Goal: Task Accomplishment & Management: Manage account settings

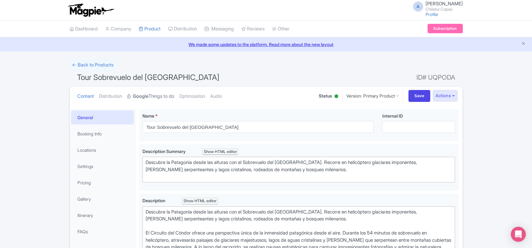
click at [149, 98] on strong "Google" at bounding box center [141, 96] width 16 height 7
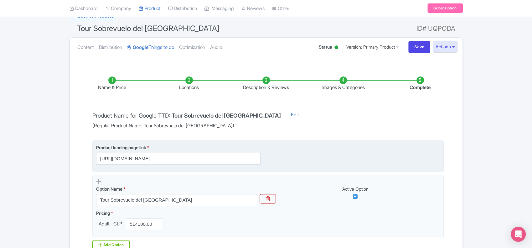
scroll to position [83, 0]
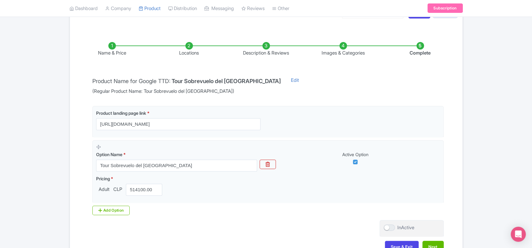
click at [186, 45] on li "Locations" at bounding box center [189, 49] width 77 height 15
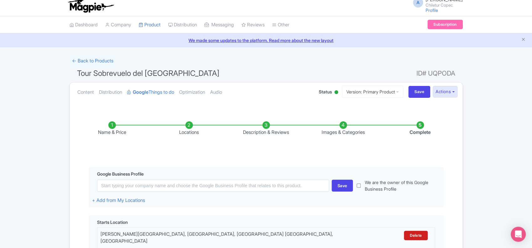
scroll to position [0, 0]
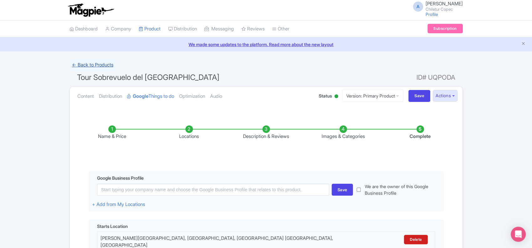
click at [95, 65] on link "← Back to Products" at bounding box center [93, 65] width 46 height 12
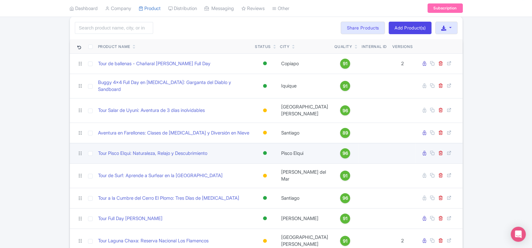
scroll to position [83, 0]
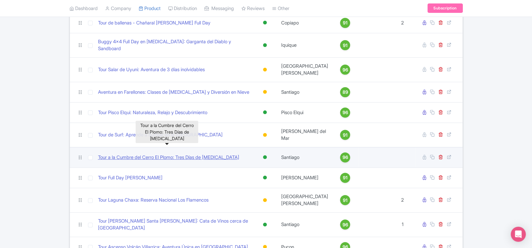
click at [185, 154] on link "Tour a la Cumbre del Cerro El Plomo: Tres Días de [MEDICAL_DATA]" at bounding box center [168, 157] width 141 height 7
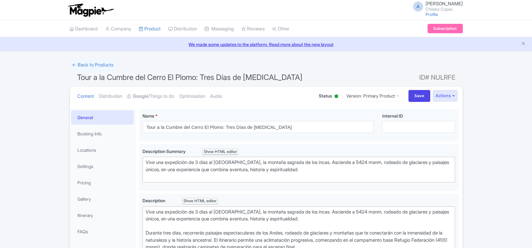
click at [149, 96] on strong "Google" at bounding box center [141, 96] width 16 height 7
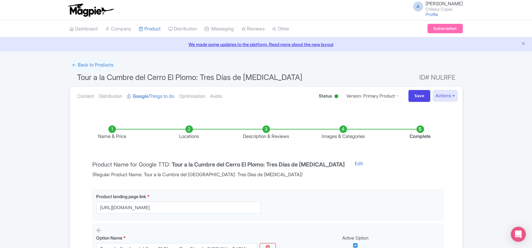
click at [193, 132] on li "Locations" at bounding box center [189, 132] width 77 height 15
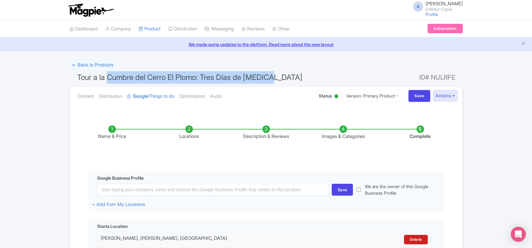
drag, startPoint x: 273, startPoint y: 80, endPoint x: 108, endPoint y: 81, distance: 164.5
click at [108, 81] on span "Tour a la Cumbre del Cerro El Plomo: Tres Días de Montañismo" at bounding box center [190, 77] width 226 height 9
click at [449, 96] on button "Actions" at bounding box center [445, 96] width 25 height 12
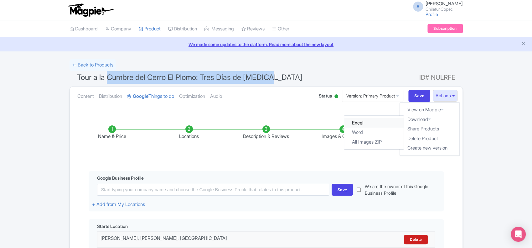
click at [374, 123] on link "Excel" at bounding box center [374, 123] width 60 height 10
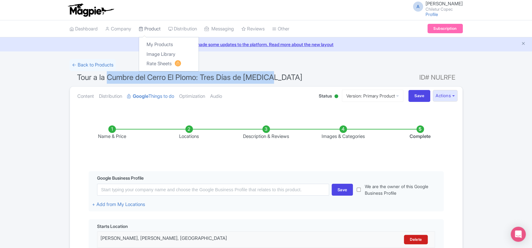
click at [156, 30] on link "Product" at bounding box center [150, 28] width 22 height 17
click at [162, 46] on link "My Products" at bounding box center [169, 45] width 60 height 10
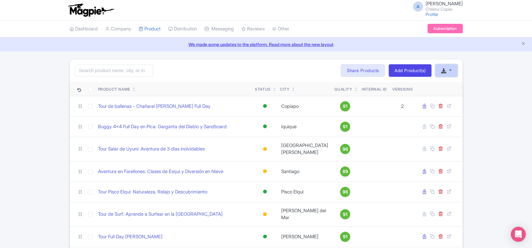
click at [444, 70] on icon "button" at bounding box center [444, 70] width 5 height 5
click at [461, 85] on link "Download Product List" at bounding box center [467, 85] width 62 height 10
drag, startPoint x: 502, startPoint y: 154, endPoint x: 489, endPoint y: 151, distance: 13.8
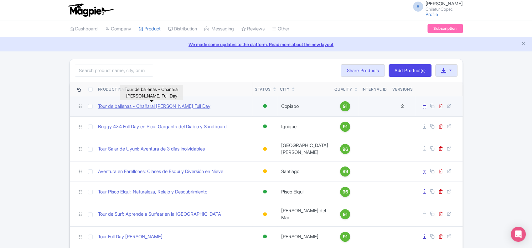
click at [143, 106] on link "Tour de ballenas - Chañaral de Aceituno Full Day" at bounding box center [154, 106] width 113 height 7
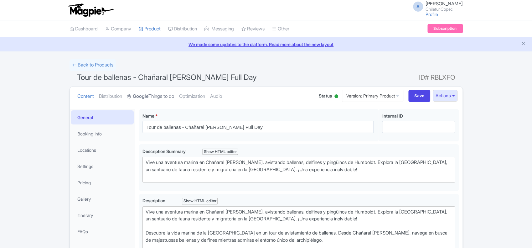
click at [170, 92] on link "Google Things to do" at bounding box center [150, 96] width 47 height 20
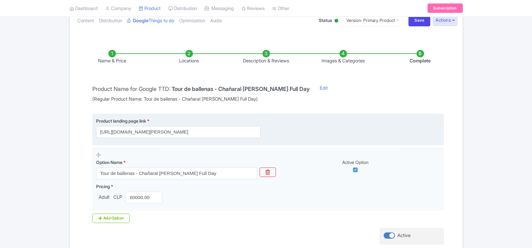
scroll to position [83, 0]
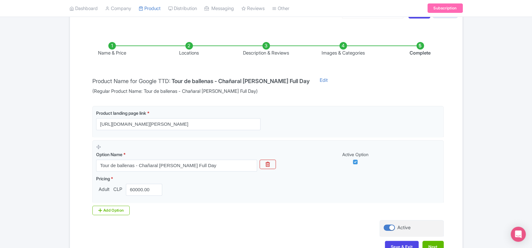
click at [113, 45] on li "Name & Price" at bounding box center [112, 49] width 77 height 15
click at [195, 45] on li "Locations" at bounding box center [189, 49] width 77 height 15
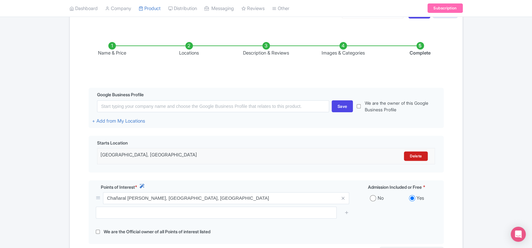
click at [266, 45] on li "Description & Reviews" at bounding box center [266, 49] width 77 height 15
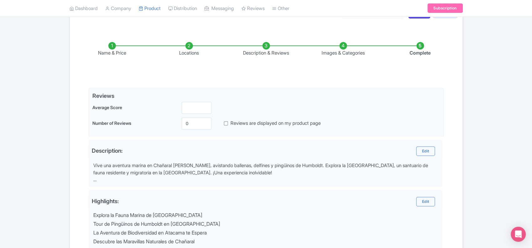
click at [341, 45] on li "Images & Categories" at bounding box center [343, 49] width 77 height 15
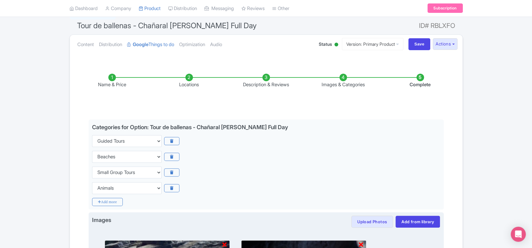
scroll to position [13, 0]
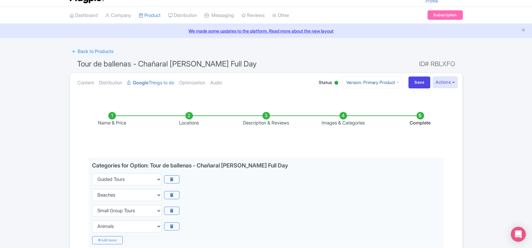
click at [390, 84] on link "Version: Primary Product" at bounding box center [372, 82] width 61 height 12
click at [440, 130] on ul "Name & Price Locations Description & Reviews Images & Categories Complete" at bounding box center [266, 119] width 385 height 40
click at [195, 83] on link "Optimization" at bounding box center [192, 83] width 26 height 20
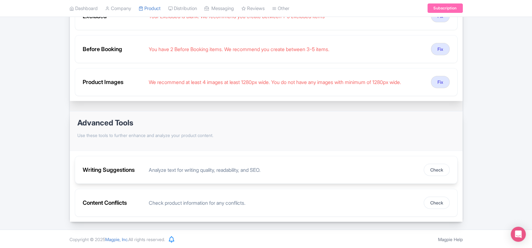
scroll to position [0, 0]
